Goal: Task Accomplishment & Management: Use online tool/utility

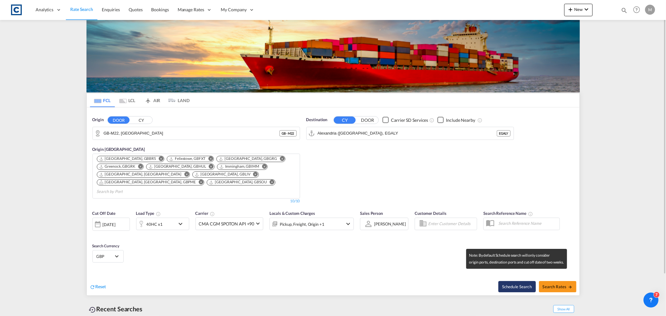
click at [520, 281] on button "Schedule Search" at bounding box center [516, 286] width 37 height 11
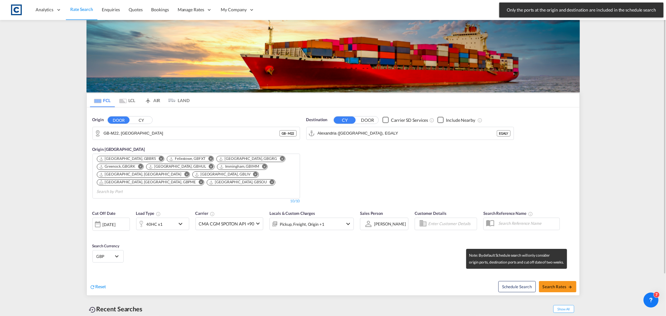
click at [174, 134] on input "GB-M22, [GEOGRAPHIC_DATA]" at bounding box center [192, 133] width 176 height 9
click at [136, 121] on button "CY" at bounding box center [142, 119] width 22 height 7
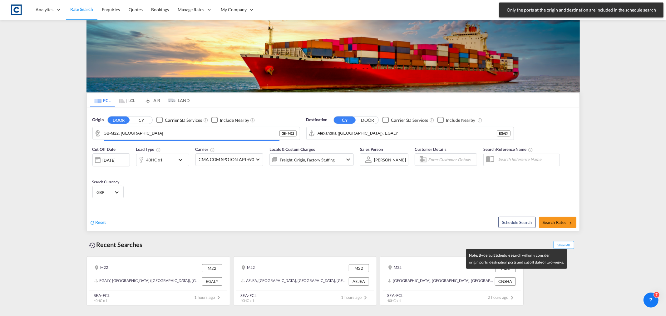
click at [141, 122] on button "CY" at bounding box center [142, 119] width 22 height 7
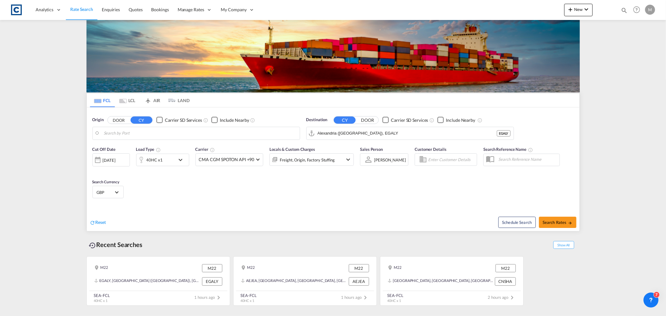
click at [135, 136] on input "Search by Port" at bounding box center [200, 133] width 193 height 9
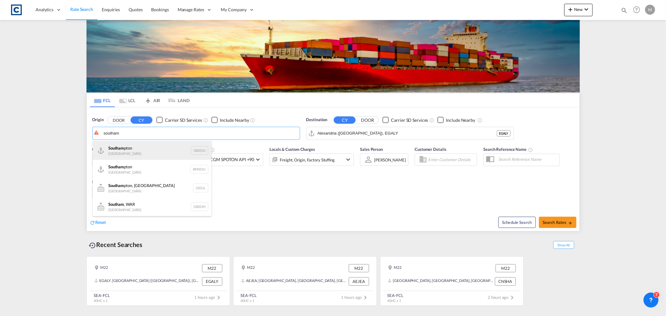
click at [135, 147] on div "Southam pton [GEOGRAPHIC_DATA] GBSOU" at bounding box center [152, 150] width 119 height 19
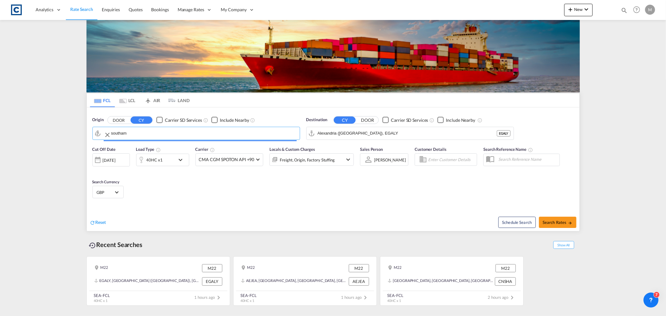
type input "[GEOGRAPHIC_DATA], GBSOU"
click at [401, 134] on input "Alexandria ([GEOGRAPHIC_DATA]), EGALY" at bounding box center [414, 133] width 193 height 9
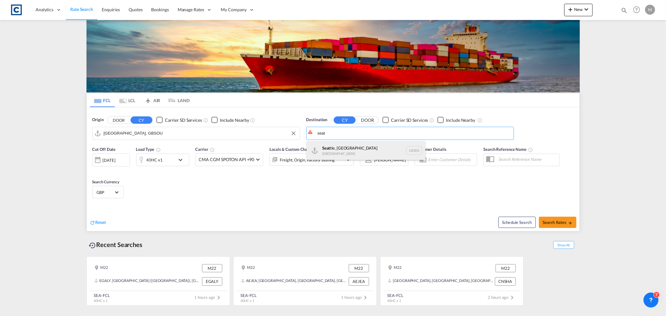
click at [363, 148] on div "Seat tle, [GEOGRAPHIC_DATA] [GEOGRAPHIC_DATA] USSEA" at bounding box center [366, 150] width 119 height 19
type input "[GEOGRAPHIC_DATA], [GEOGRAPHIC_DATA], USSEA"
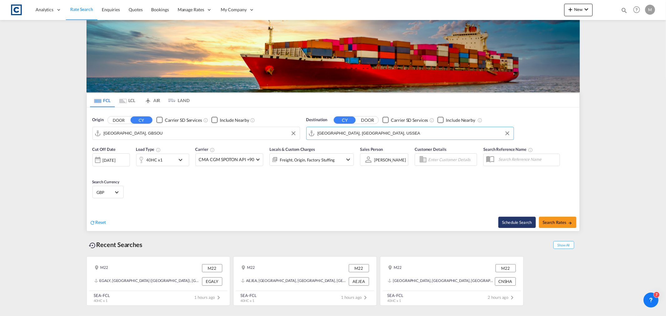
click at [520, 221] on button "Schedule Search" at bounding box center [516, 222] width 37 height 11
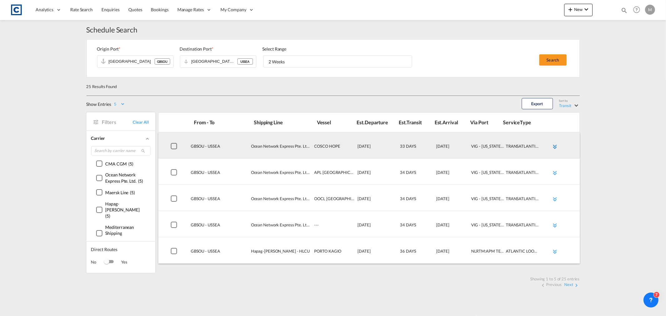
click at [554, 146] on md-icon "icon-chevron-double-down md-link-fg" at bounding box center [554, 146] width 7 height 7
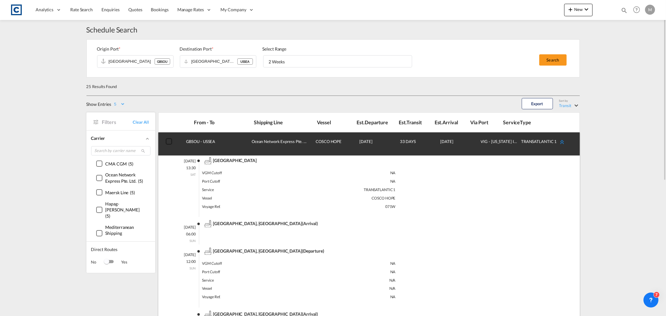
click at [564, 141] on md-icon "icon-chevron-double-up md-link-fg" at bounding box center [561, 141] width 7 height 7
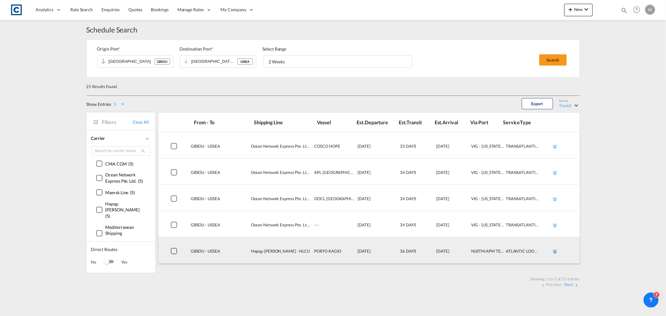
click at [555, 250] on md-icon "icon-chevron-double-down md-link-fg" at bounding box center [554, 251] width 7 height 7
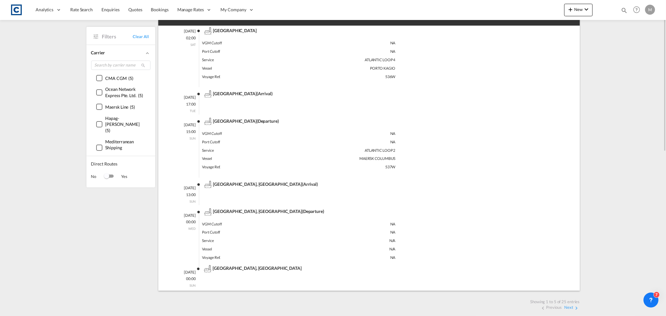
scroll to position [32, 0]
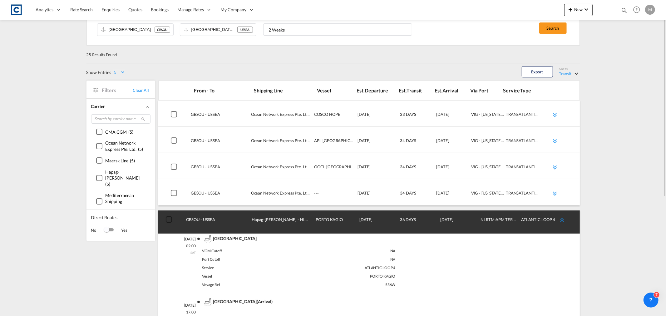
click at [561, 218] on md-icon "icon-chevron-double-up md-link-fg" at bounding box center [561, 219] width 7 height 7
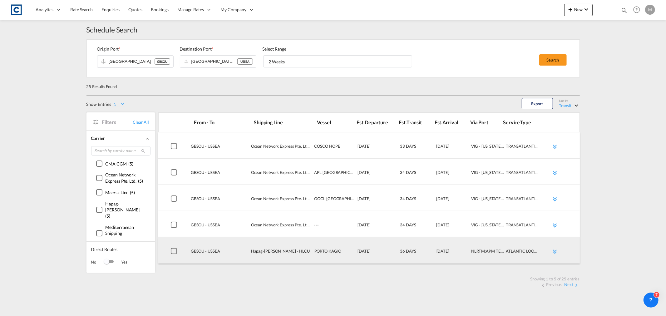
scroll to position [0, 0]
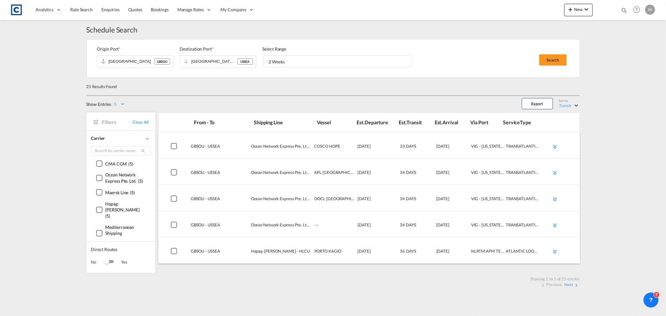
click at [113, 264] on div "Switch 1" at bounding box center [108, 261] width 9 height 7
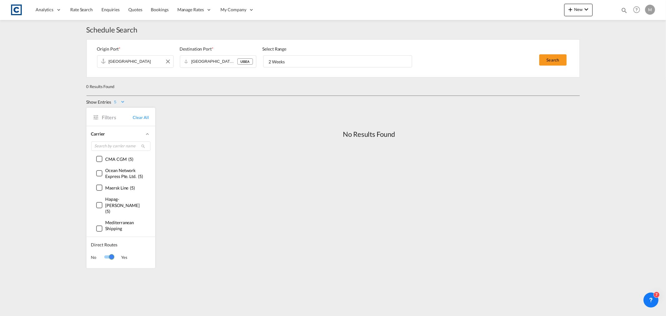
click at [133, 64] on input "[GEOGRAPHIC_DATA]" at bounding box center [132, 61] width 47 height 9
click at [134, 81] on div "Felixstowe GBFXT" at bounding box center [156, 78] width 119 height 19
type input "Felixstowe"
click at [326, 60] on span "2 Weeks" at bounding box center [340, 62] width 142 height 6
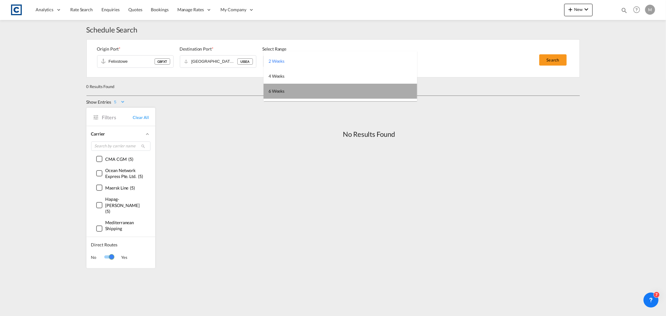
click at [286, 98] on md-option "6 Weeks" at bounding box center [341, 91] width 154 height 15
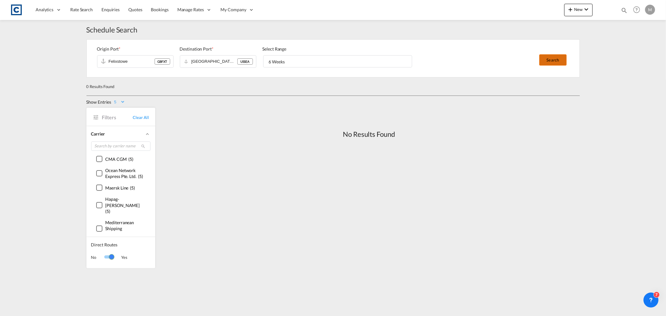
click at [560, 63] on button "Search" at bounding box center [552, 59] width 27 height 11
click at [105, 260] on div "Switch 1" at bounding box center [108, 257] width 9 height 7
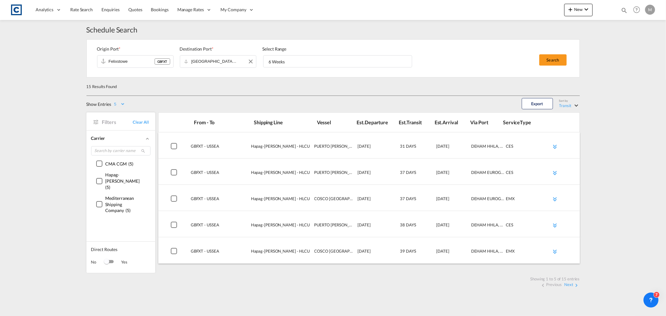
click at [133, 62] on input "Felixstowe" at bounding box center [132, 61] width 46 height 9
click at [139, 59] on input "Felixstowe" at bounding box center [132, 61] width 46 height 9
click at [169, 59] on button "Clear Input" at bounding box center [167, 61] width 9 height 9
click at [146, 81] on div "[GEOGRAPHIC_DATA] way [GEOGRAPHIC_DATA]" at bounding box center [156, 78] width 119 height 19
click at [551, 60] on button "Search" at bounding box center [552, 59] width 27 height 11
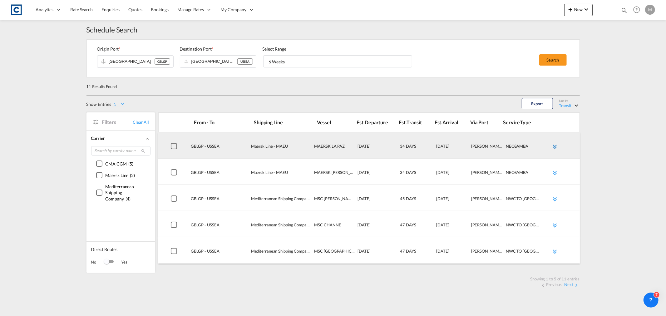
click at [556, 146] on md-icon "icon-chevron-double-down md-link-fg" at bounding box center [554, 146] width 7 height 7
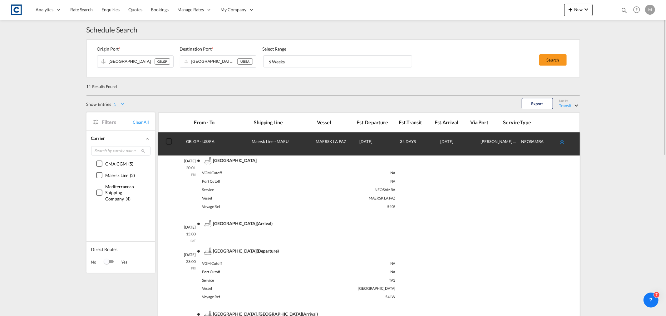
click at [561, 145] on md-icon "icon-chevron-double-up md-link-fg" at bounding box center [561, 141] width 7 height 7
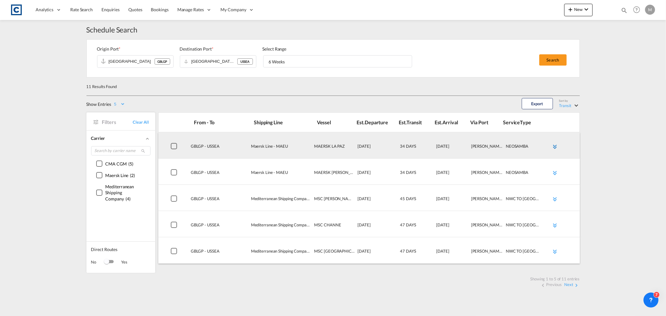
click at [556, 146] on md-icon "icon-chevron-double-down md-link-fg" at bounding box center [554, 146] width 7 height 7
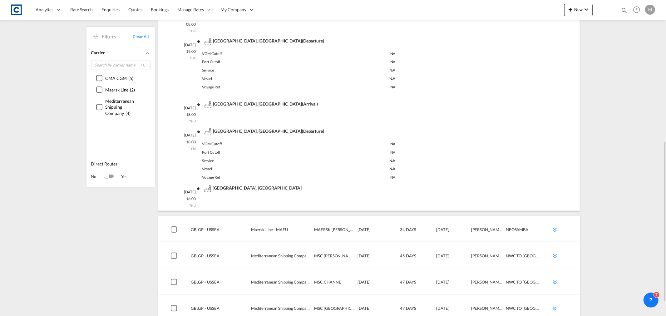
scroll to position [69, 0]
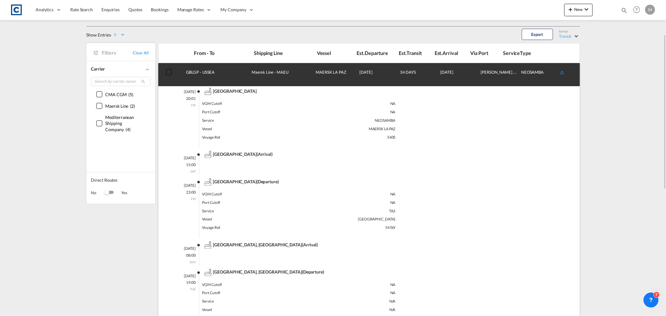
click at [565, 71] on md-icon "icon-chevron-double-up md-link-fg" at bounding box center [561, 72] width 7 height 7
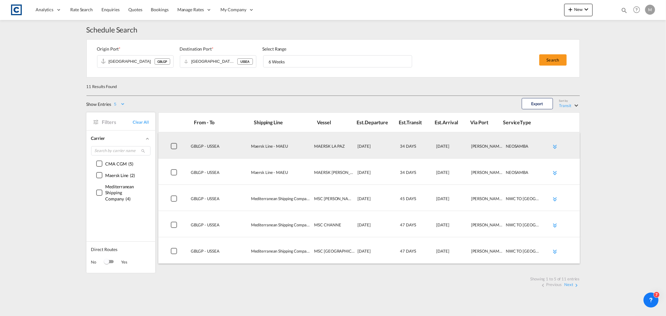
scroll to position [0, 0]
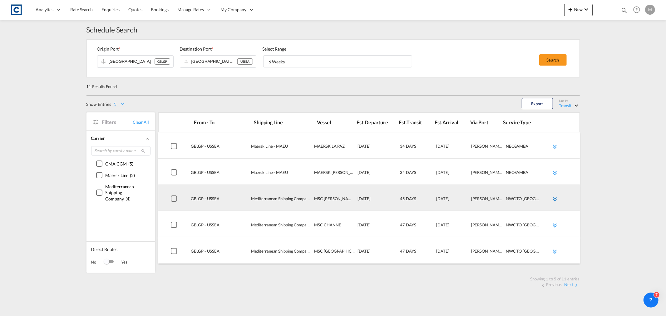
click at [554, 199] on md-icon "icon-chevron-double-down md-link-fg" at bounding box center [554, 198] width 7 height 7
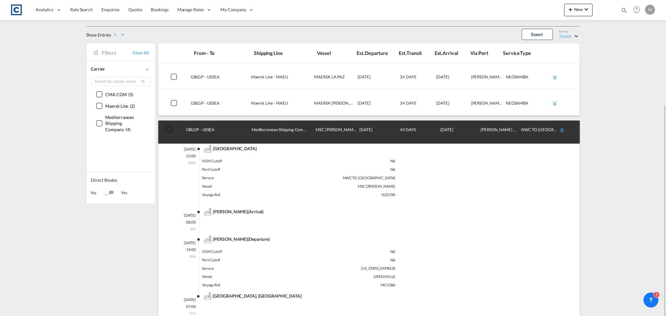
scroll to position [139, 0]
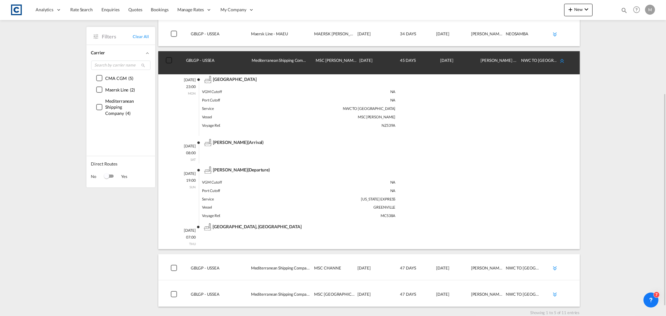
click at [562, 60] on md-icon "icon-chevron-double-up md-link-fg" at bounding box center [561, 60] width 7 height 7
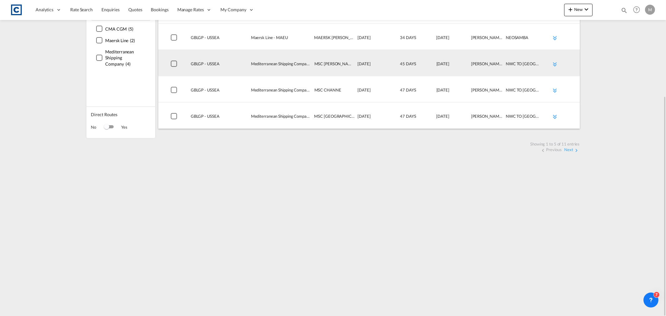
scroll to position [0, 0]
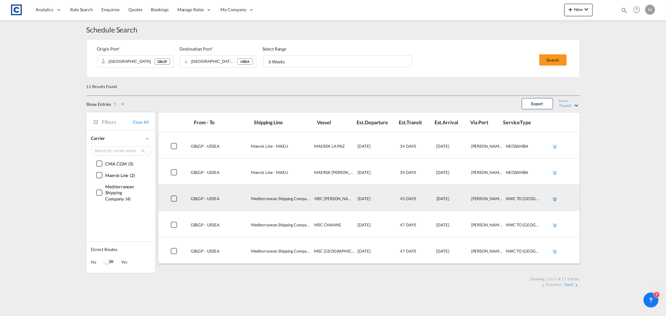
click at [554, 199] on md-icon "icon-chevron-double-down md-link-fg" at bounding box center [554, 198] width 7 height 7
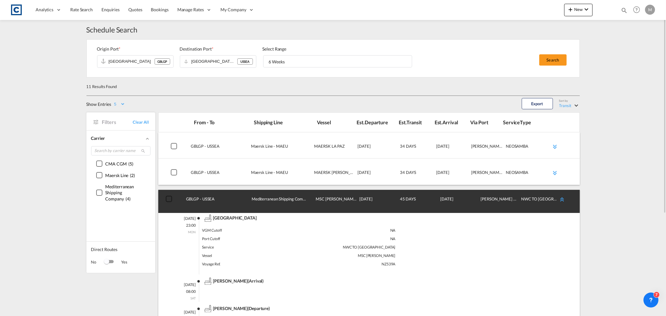
scroll to position [139, 0]
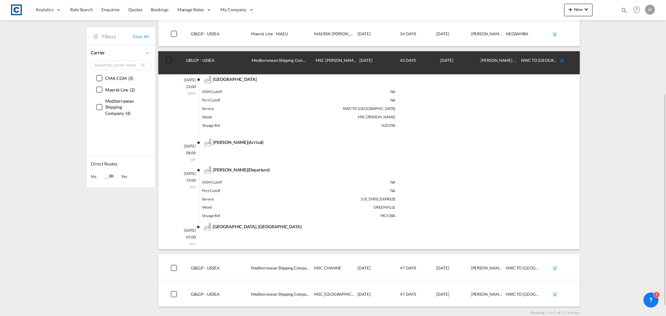
click at [563, 61] on md-icon "icon-chevron-double-up md-link-fg" at bounding box center [561, 60] width 7 height 7
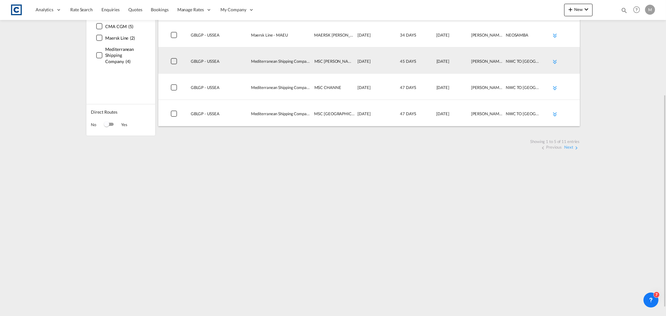
scroll to position [0, 0]
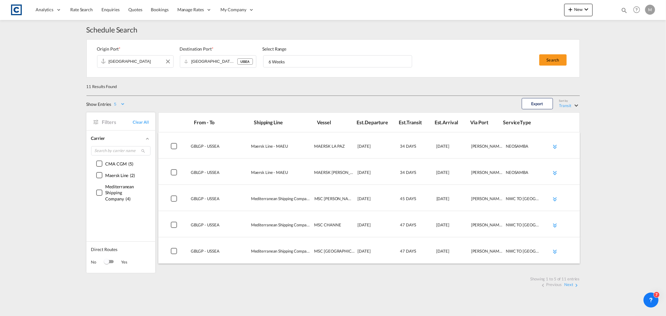
click at [146, 61] on input "[GEOGRAPHIC_DATA]" at bounding box center [132, 61] width 47 height 9
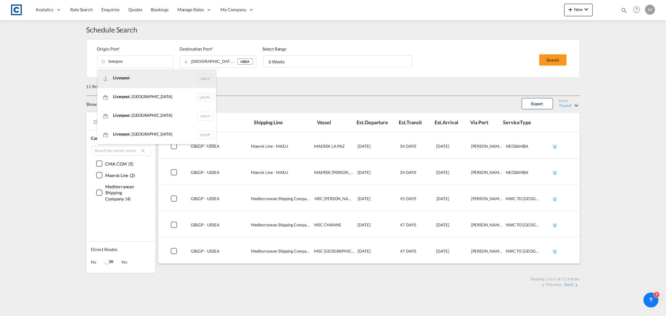
click at [117, 76] on div "Liverpoo l GBLIV" at bounding box center [156, 78] width 119 height 19
type input "[GEOGRAPHIC_DATA]"
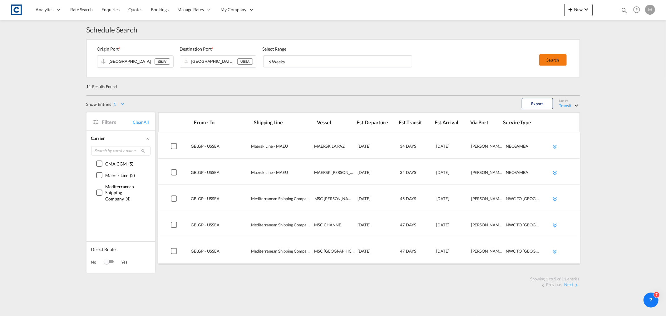
click at [542, 58] on button "Search" at bounding box center [552, 59] width 27 height 11
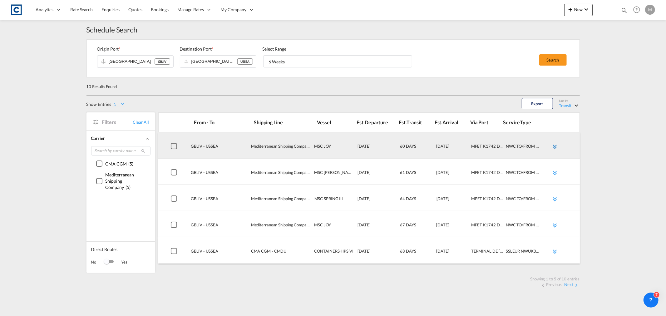
click at [556, 147] on md-icon "icon-chevron-double-down md-link-fg" at bounding box center [554, 146] width 7 height 7
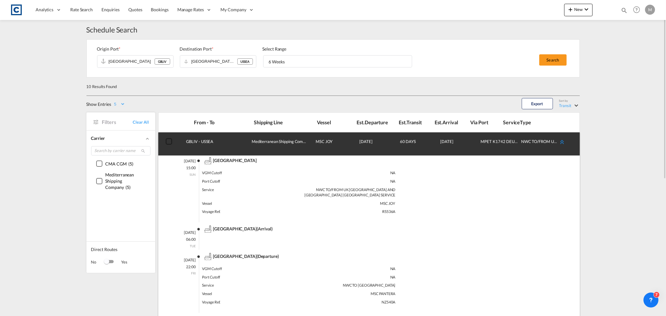
click at [560, 141] on md-icon "icon-chevron-double-up md-link-fg" at bounding box center [561, 141] width 7 height 7
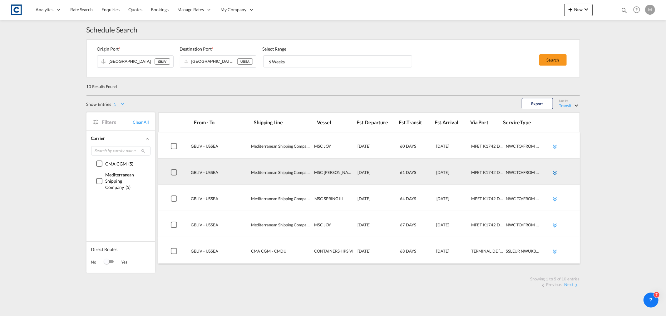
click at [555, 172] on md-icon "icon-chevron-double-down md-link-fg" at bounding box center [554, 172] width 7 height 7
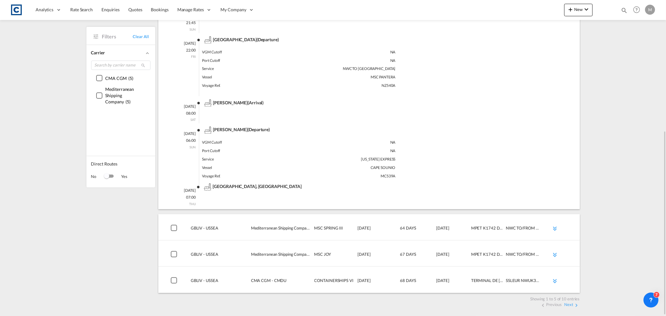
scroll to position [17, 0]
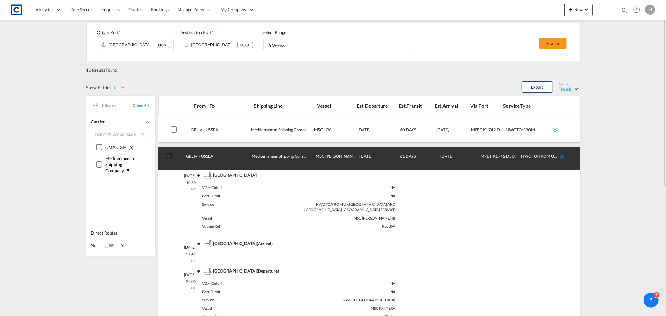
click at [561, 160] on md-icon "icon-chevron-double-up md-link-fg" at bounding box center [561, 156] width 7 height 7
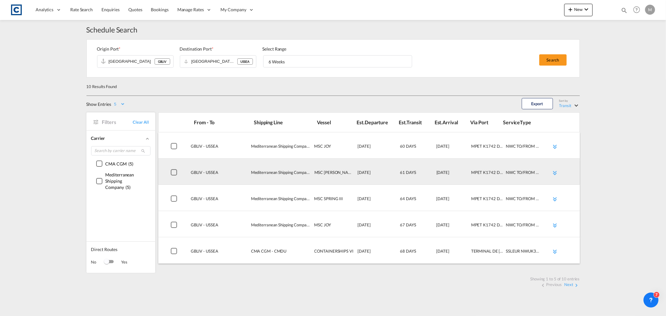
scroll to position [0, 0]
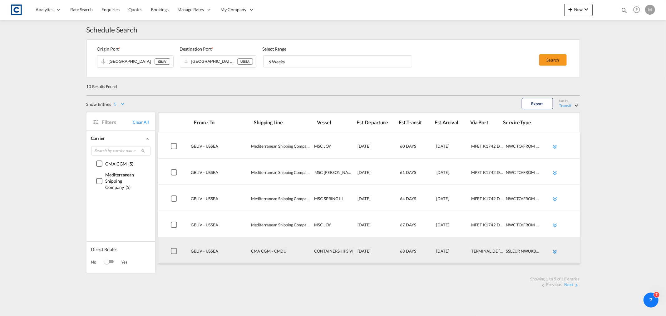
click at [555, 252] on md-icon "icon-chevron-double-down md-link-fg" at bounding box center [554, 251] width 7 height 7
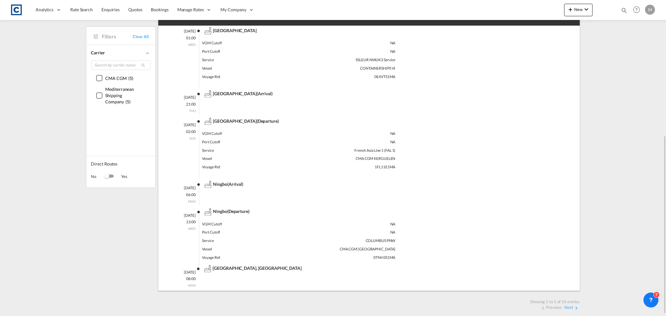
scroll to position [32, 0]
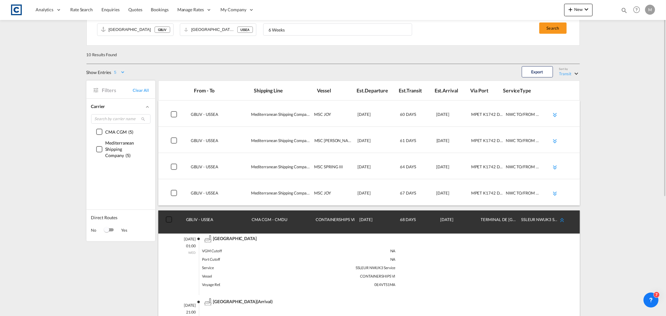
click at [564, 223] on md-icon "icon-chevron-double-up md-link-fg" at bounding box center [561, 219] width 7 height 7
